Goal: Understand process/instructions

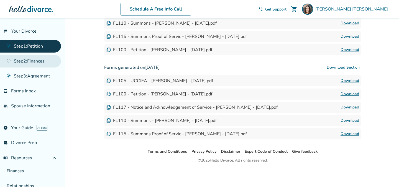
scroll to position [197, 0]
click at [38, 59] on link "Step 2 : Finances" at bounding box center [30, 61] width 61 height 13
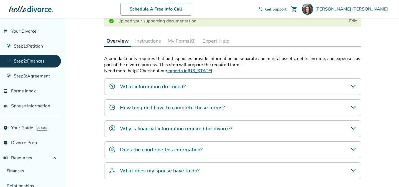
scroll to position [133, 0]
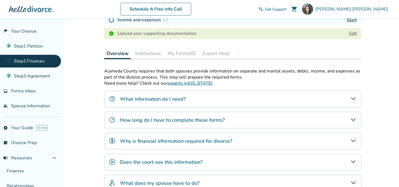
click at [189, 54] on button "My Forms (0)" at bounding box center [181, 53] width 33 height 11
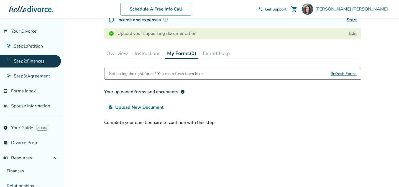
click at [149, 55] on button "Instructions" at bounding box center [147, 53] width 30 height 11
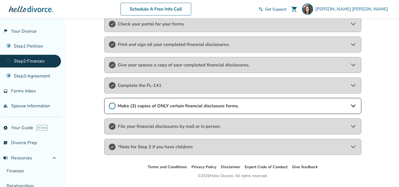
scroll to position [186, 0]
click at [256, 104] on span "Make (3) copies of ONLY certain financial disclosure forms." at bounding box center [233, 105] width 230 height 6
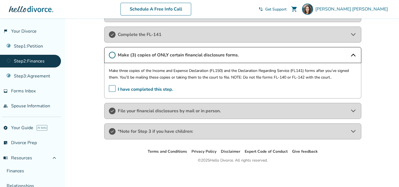
scroll to position [238, 0]
click at [252, 112] on span "File your financial disclosures by mail or in person." at bounding box center [233, 111] width 230 height 6
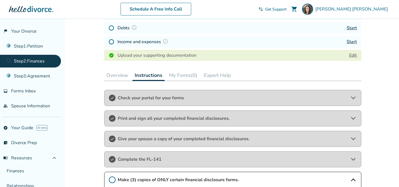
scroll to position [183, 0]
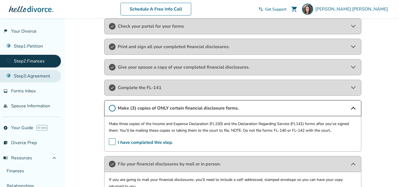
click at [28, 74] on link "Step 3 : Agreement" at bounding box center [30, 76] width 61 height 13
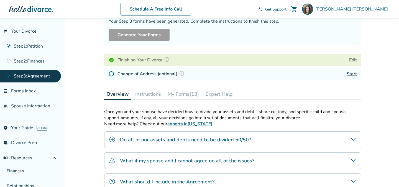
scroll to position [75, 0]
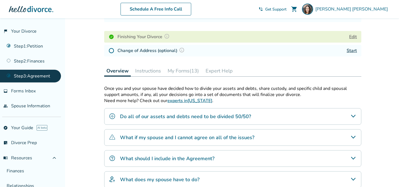
click at [188, 71] on button "My Forms (13)" at bounding box center [183, 70] width 36 height 11
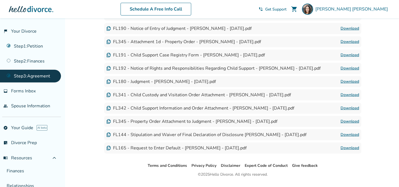
scroll to position [242, 0]
